Goal: Find specific page/section: Find specific page/section

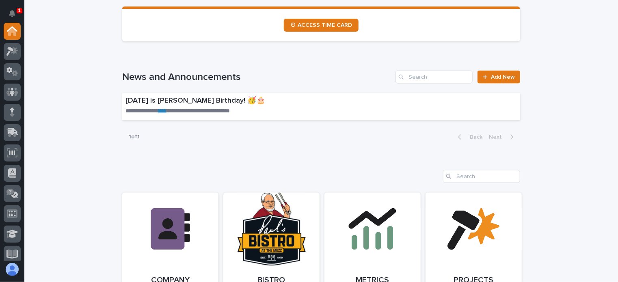
scroll to position [609, 0]
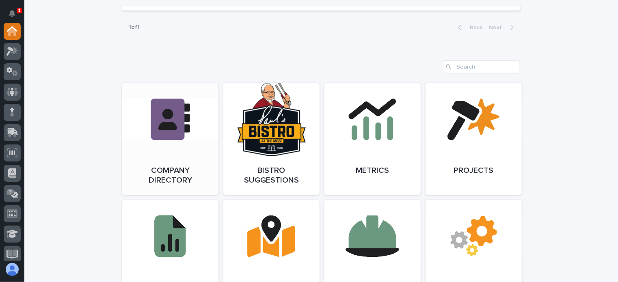
click at [162, 133] on link "Open Link" at bounding box center [170, 139] width 96 height 112
click at [194, 141] on link "Open Link" at bounding box center [170, 139] width 96 height 112
click at [171, 145] on link "Open Link" at bounding box center [170, 139] width 96 height 112
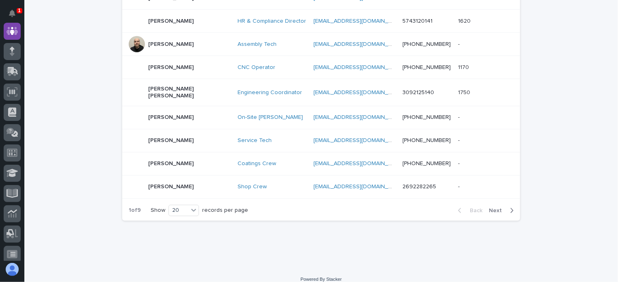
scroll to position [458, 0]
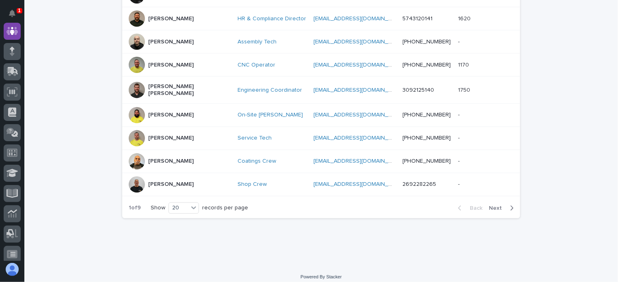
click at [494, 206] on span "Next" at bounding box center [498, 209] width 18 height 6
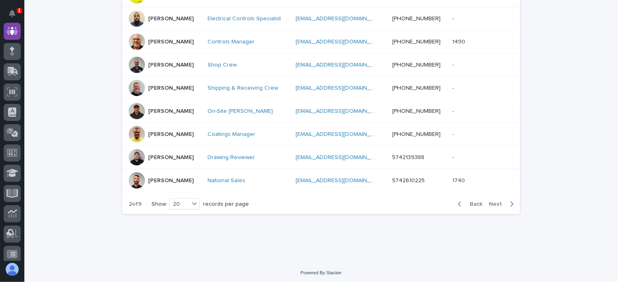
click at [473, 201] on span "Back" at bounding box center [473, 204] width 17 height 6
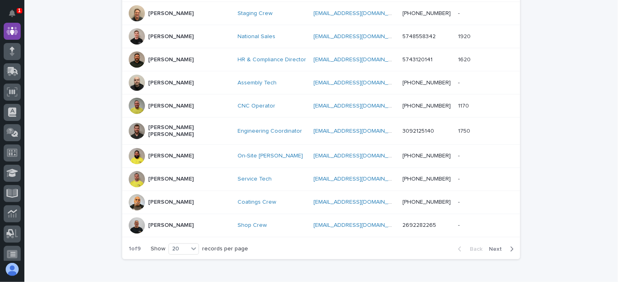
scroll to position [418, 0]
click at [491, 246] on span "Next" at bounding box center [498, 249] width 18 height 6
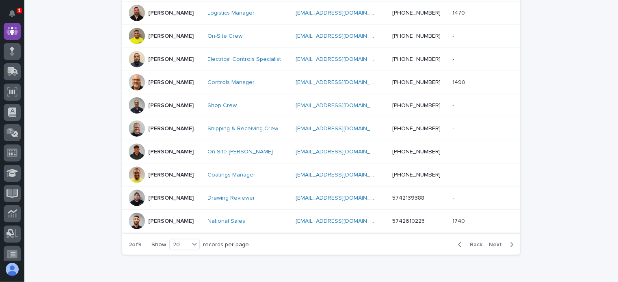
scroll to position [458, 0]
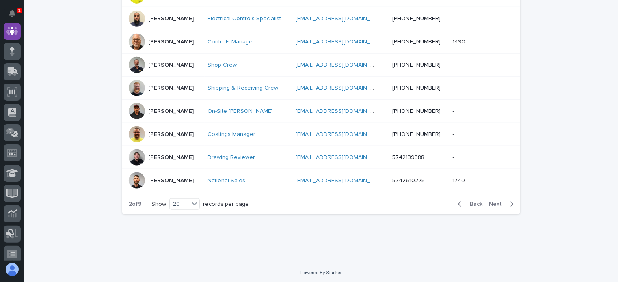
click at [489, 201] on span "Next" at bounding box center [498, 204] width 18 height 6
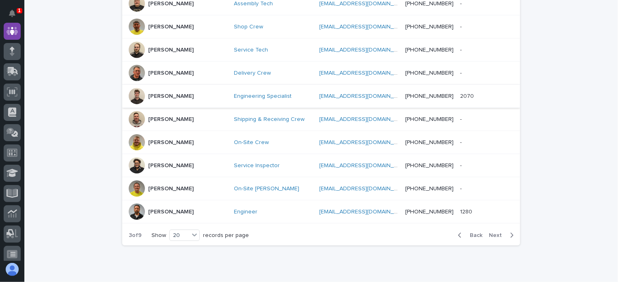
scroll to position [458, 0]
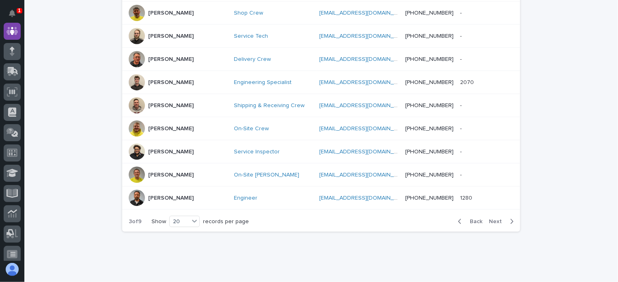
click at [496, 219] on span "Next" at bounding box center [498, 222] width 18 height 6
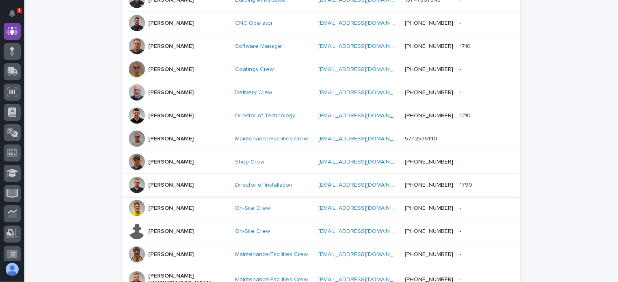
scroll to position [336, 0]
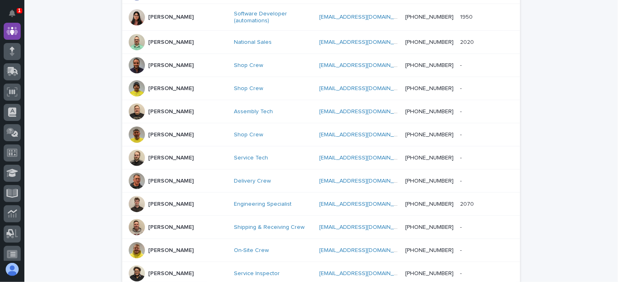
scroll to position [340, 0]
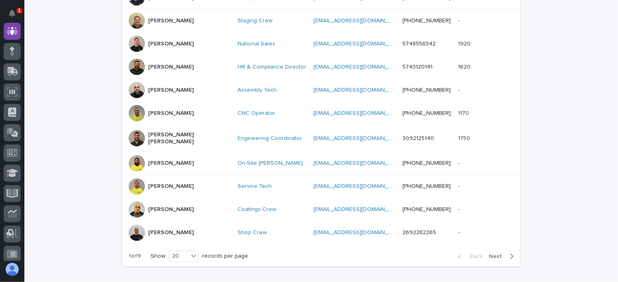
scroll to position [458, 0]
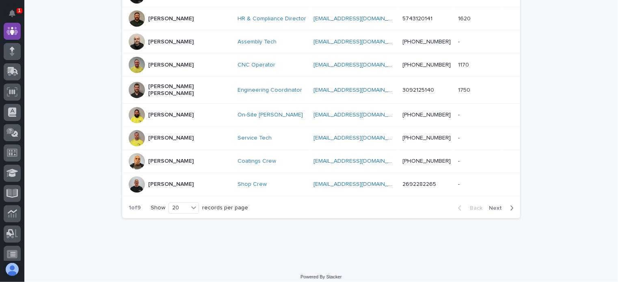
click at [497, 205] on button "Next" at bounding box center [503, 208] width 35 height 7
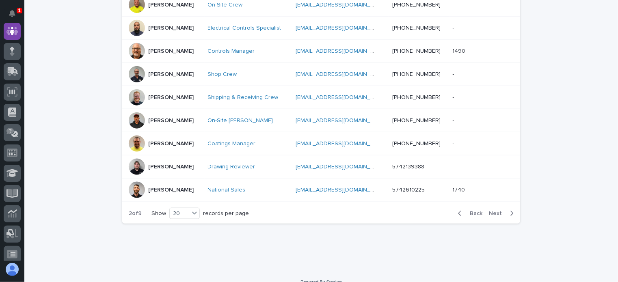
scroll to position [458, 0]
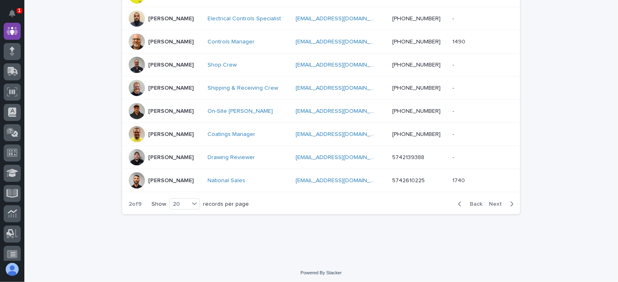
click at [489, 197] on div "Back Next" at bounding box center [486, 204] width 69 height 20
click at [496, 201] on span "Next" at bounding box center [498, 204] width 18 height 6
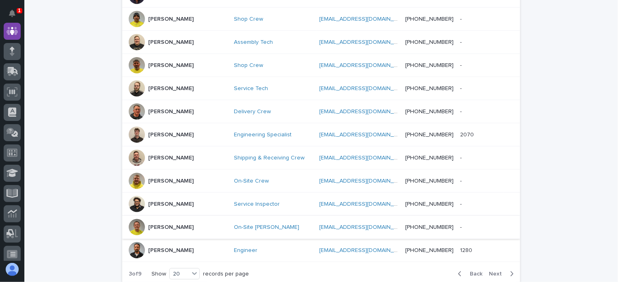
scroll to position [466, 0]
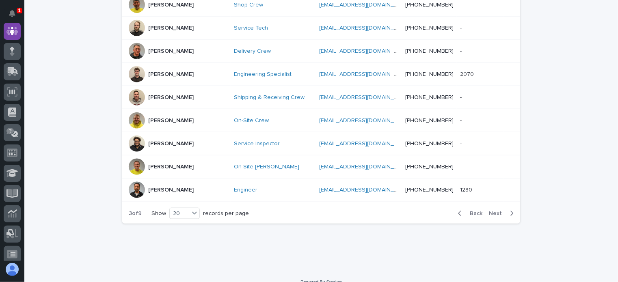
click at [474, 211] on span "Back" at bounding box center [473, 214] width 17 height 6
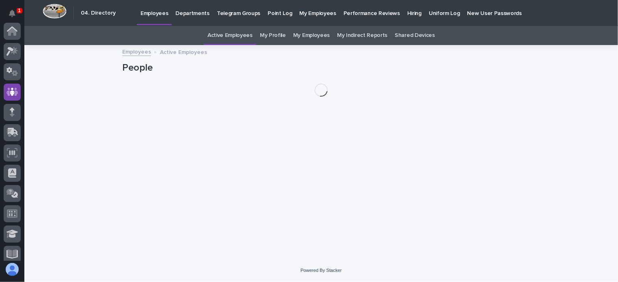
scroll to position [61, 0]
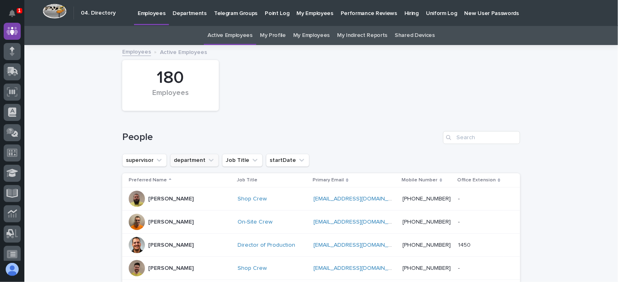
click at [188, 158] on button "department" at bounding box center [194, 160] width 49 height 13
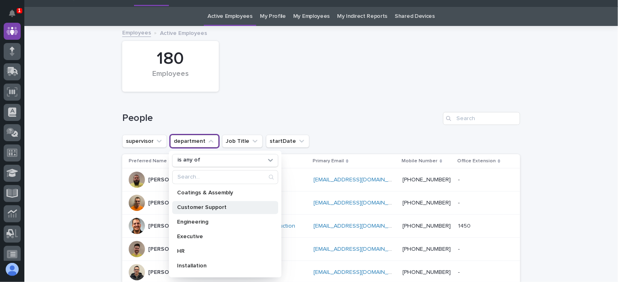
scroll to position [0, 0]
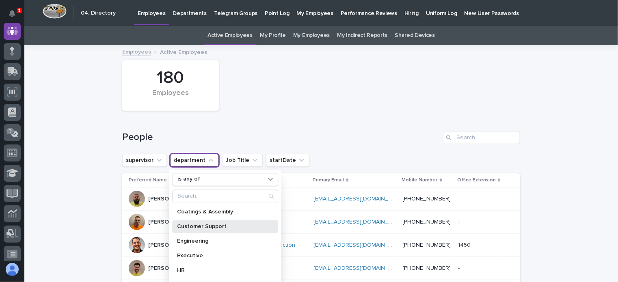
click at [210, 222] on div "Customer Support" at bounding box center [225, 226] width 106 height 13
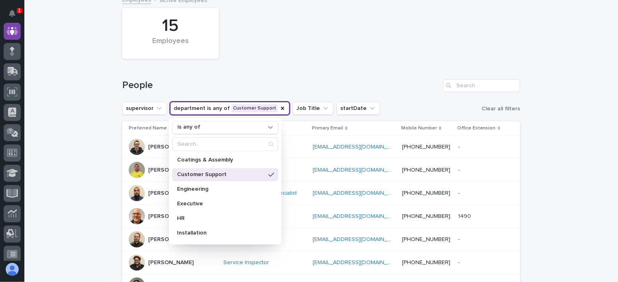
scroll to position [41, 0]
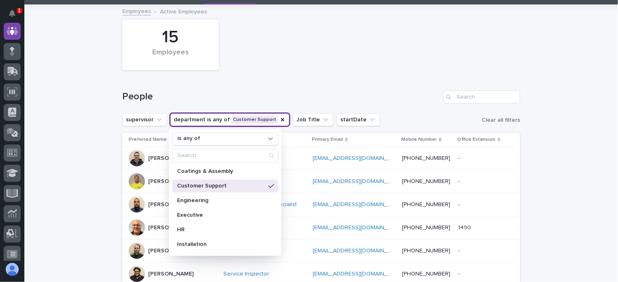
click at [325, 54] on div "15 Employees" at bounding box center [321, 44] width 406 height 59
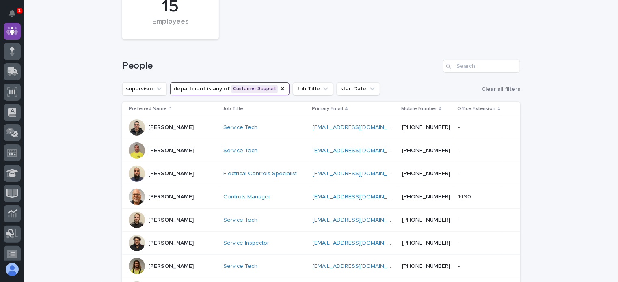
scroll to position [67, 0]
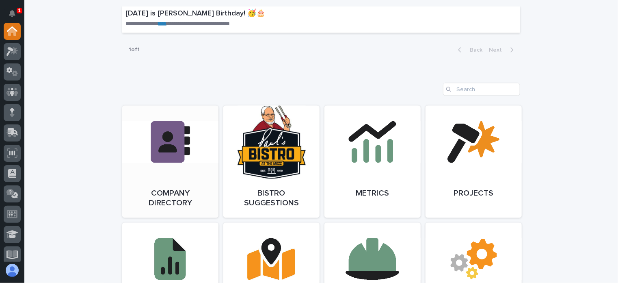
scroll to position [609, 0]
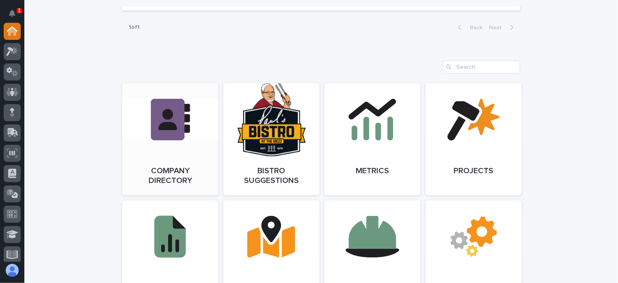
click at [142, 122] on link "Open Link" at bounding box center [170, 139] width 96 height 112
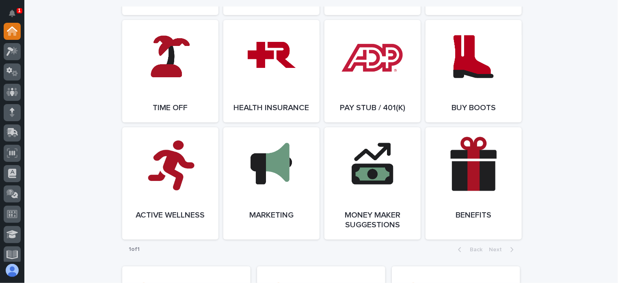
scroll to position [1503, 0]
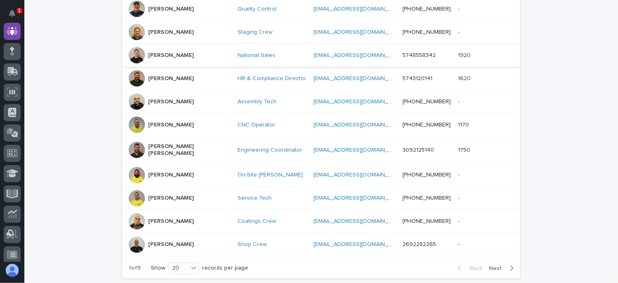
scroll to position [406, 0]
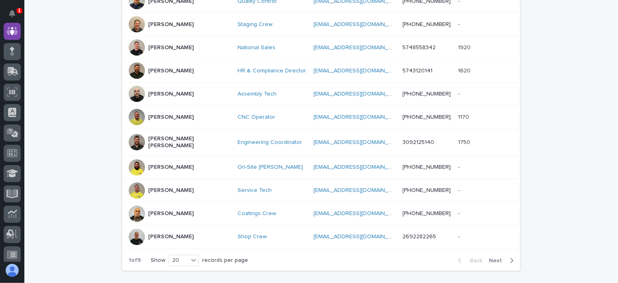
click at [493, 258] on span "Next" at bounding box center [498, 261] width 18 height 6
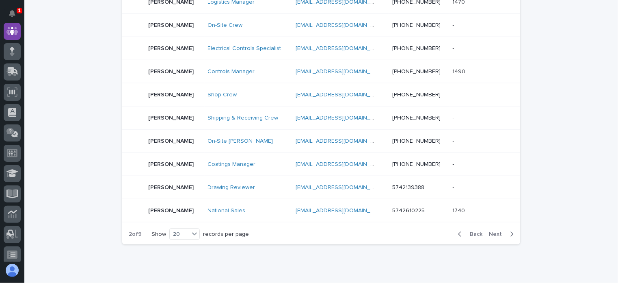
scroll to position [447, 0]
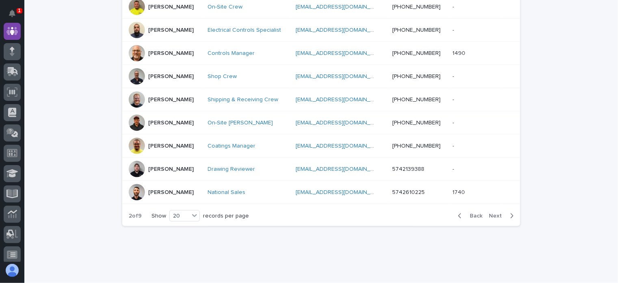
click at [498, 214] on span "Next" at bounding box center [498, 216] width 18 height 6
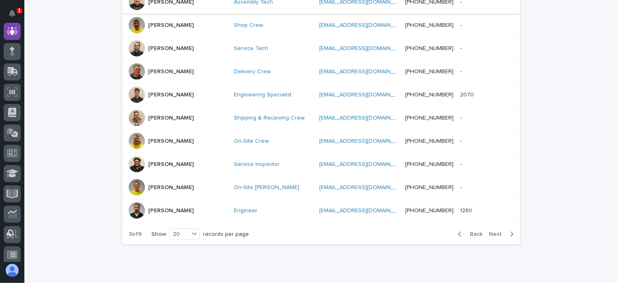
scroll to position [447, 0]
click at [496, 230] on span "Next" at bounding box center [498, 233] width 18 height 6
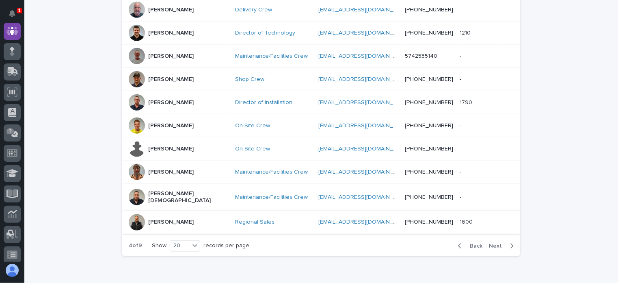
scroll to position [418, 0]
